Goal: Task Accomplishment & Management: Use online tool/utility

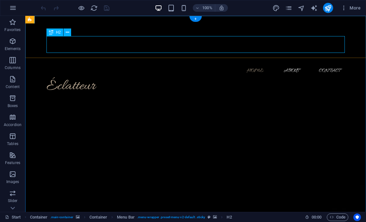
click at [75, 78] on div "Éclatteur" at bounding box center [196, 86] width 299 height 17
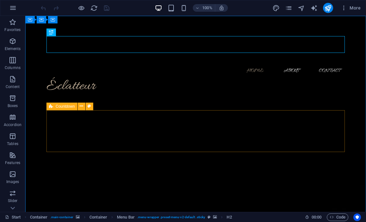
click at [50, 105] on icon at bounding box center [51, 107] width 4 height 8
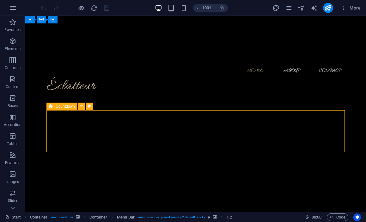
click at [50, 105] on icon at bounding box center [51, 107] width 4 height 8
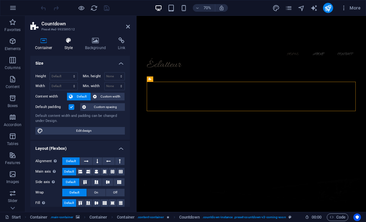
click at [67, 49] on h4 "Style" at bounding box center [70, 43] width 21 height 13
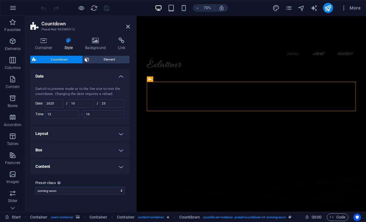
click at [122, 73] on h4 "Date" at bounding box center [80, 74] width 100 height 11
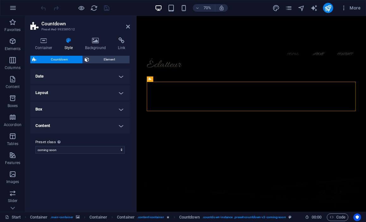
click at [122, 73] on h4 "Date" at bounding box center [80, 76] width 100 height 15
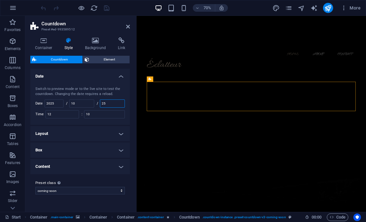
click at [109, 100] on input "25" at bounding box center [112, 104] width 24 height 8
click at [112, 103] on input "25" at bounding box center [112, 104] width 24 height 8
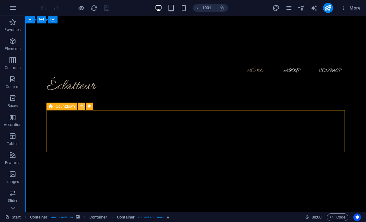
click at [82, 106] on icon at bounding box center [81, 106] width 3 height 7
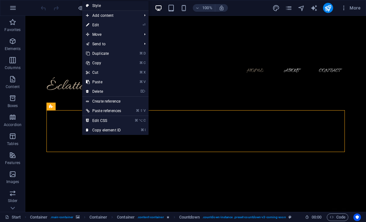
click at [97, 6] on link "Style" at bounding box center [115, 5] width 66 height 9
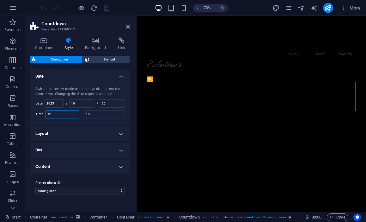
click at [66, 115] on input "12" at bounding box center [62, 114] width 33 height 8
click at [92, 6] on icon "reload" at bounding box center [94, 7] width 7 height 7
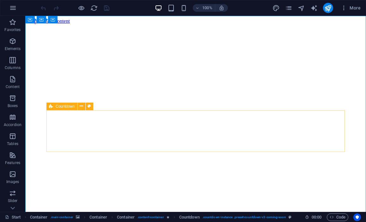
click at [53, 105] on div "Countdown" at bounding box center [62, 107] width 31 height 8
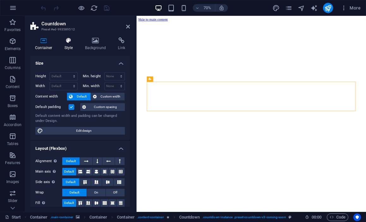
click at [69, 42] on icon at bounding box center [69, 40] width 18 height 6
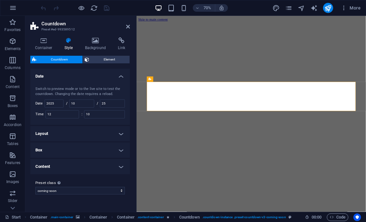
click at [64, 103] on div "Switch to preview mode or to the live site to test the countdown. Changing the …" at bounding box center [80, 102] width 102 height 45
click at [58, 100] on input "2025" at bounding box center [54, 104] width 18 height 8
click at [87, 99] on div "Switch to preview mode or to the live site to test the countdown. Changing the …" at bounding box center [80, 102] width 102 height 45
click at [87, 102] on input "10" at bounding box center [82, 104] width 24 height 8
click at [112, 102] on input "25" at bounding box center [112, 104] width 24 height 8
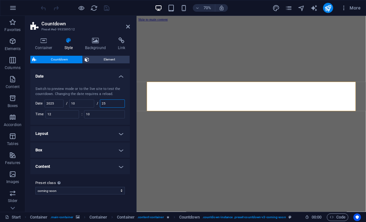
click at [117, 101] on input "25" at bounding box center [112, 104] width 24 height 8
click at [107, 114] on input "10" at bounding box center [104, 114] width 40 height 8
type input "1"
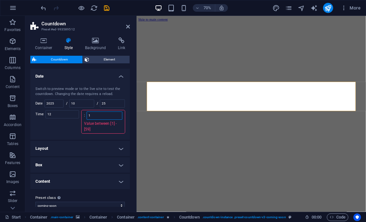
click at [104, 118] on input "1" at bounding box center [104, 116] width 35 height 8
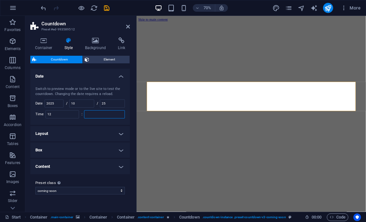
type input "1"
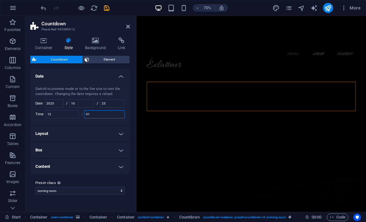
type input "01"
click at [131, 111] on div "Container Style Background Link Size Height Default px rem % vh vw Min. height …" at bounding box center [80, 121] width 110 height 179
click at [107, 10] on icon "save" at bounding box center [106, 7] width 7 height 7
checkbox input "false"
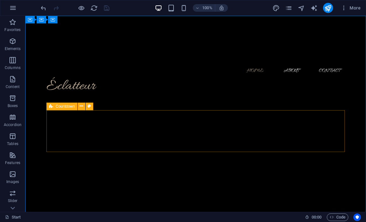
click at [49, 108] on icon at bounding box center [51, 107] width 4 height 8
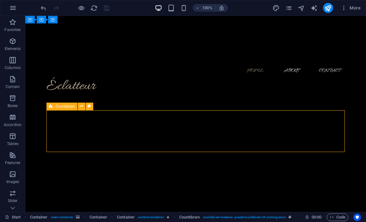
click at [49, 108] on icon at bounding box center [51, 107] width 4 height 8
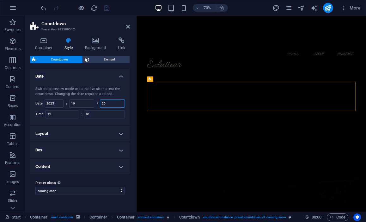
click at [113, 103] on input "25" at bounding box center [112, 104] width 24 height 8
click at [99, 42] on icon at bounding box center [95, 40] width 31 height 6
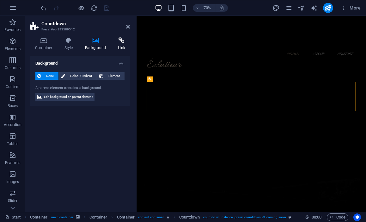
click at [119, 41] on icon at bounding box center [121, 40] width 17 height 6
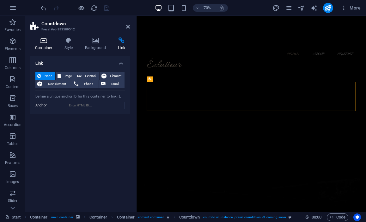
click at [42, 42] on icon at bounding box center [43, 40] width 27 height 6
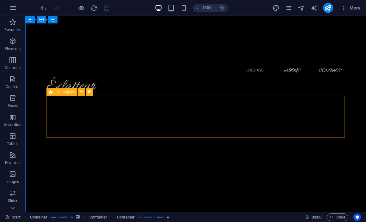
scroll to position [15, 0]
click at [54, 92] on div "Countdown" at bounding box center [62, 92] width 31 height 8
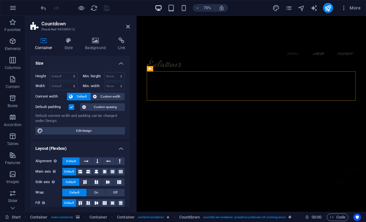
click at [71, 37] on div "Container Style Background Link Size Height Default px rem % vh vw Min. height …" at bounding box center [80, 121] width 110 height 179
click at [70, 39] on icon at bounding box center [69, 40] width 18 height 6
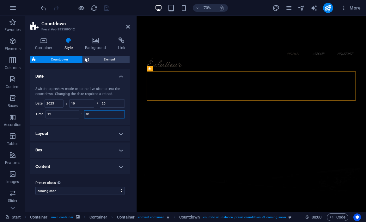
click at [98, 116] on input "01" at bounding box center [104, 114] width 40 height 8
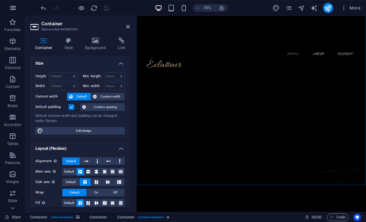
click at [13, 4] on icon "button" at bounding box center [13, 8] width 8 height 8
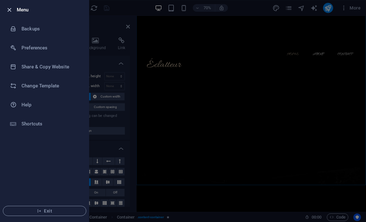
click at [9, 8] on icon "button" at bounding box center [9, 9] width 7 height 7
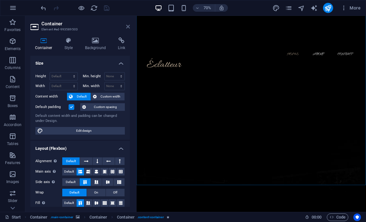
click at [128, 24] on icon at bounding box center [128, 26] width 4 height 5
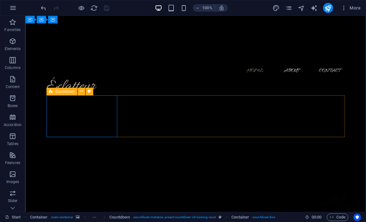
click at [54, 91] on div "Countdown" at bounding box center [62, 92] width 31 height 8
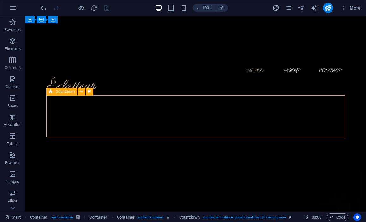
click at [54, 91] on div "Countdown" at bounding box center [62, 92] width 31 height 8
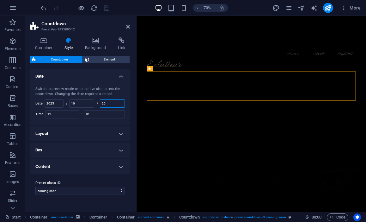
click at [109, 102] on input "25" at bounding box center [112, 104] width 24 height 8
click at [101, 62] on span "Element" at bounding box center [109, 60] width 37 height 8
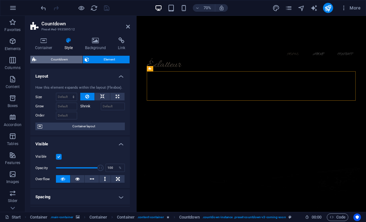
click at [66, 59] on span "Countdown" at bounding box center [59, 60] width 42 height 8
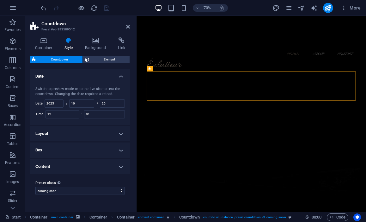
click at [66, 135] on h4 "Layout" at bounding box center [80, 133] width 100 height 15
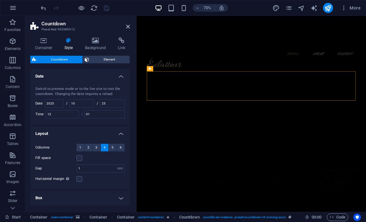
click at [66, 135] on h4 "Layout" at bounding box center [80, 131] width 100 height 11
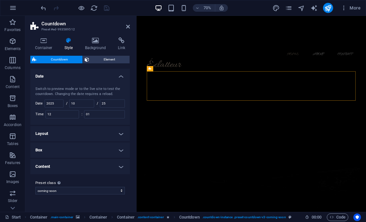
click at [69, 147] on h4 "Box" at bounding box center [80, 149] width 100 height 15
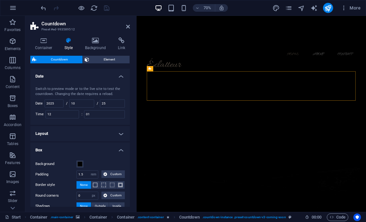
click at [69, 147] on h4 "Box" at bounding box center [80, 147] width 100 height 11
